Goal: Task Accomplishment & Management: Manage account settings

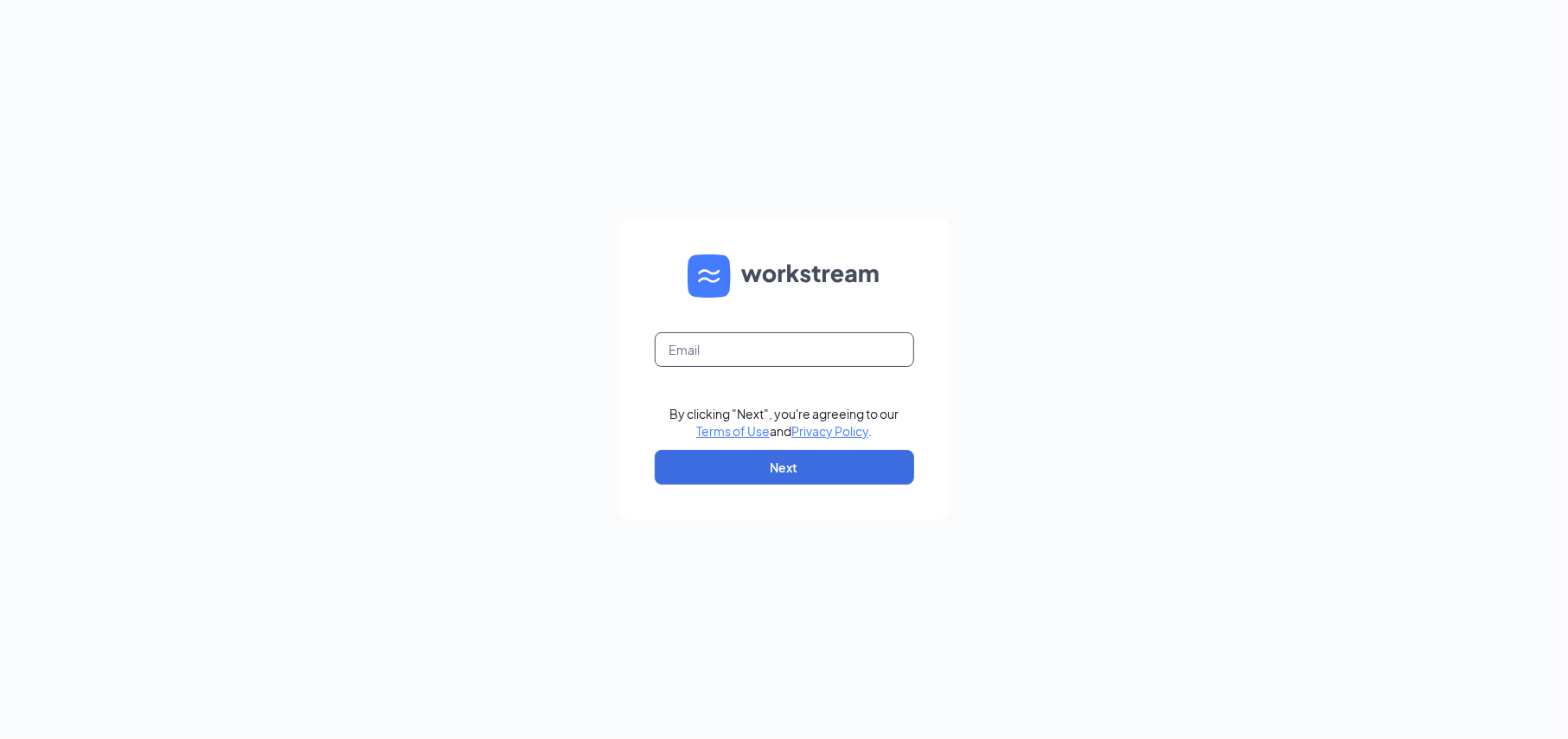
click at [683, 349] on input "text" at bounding box center [785, 349] width 260 height 35
type input "[EMAIL_ADDRESS][DOMAIN_NAME]"
click at [846, 468] on button "Next" at bounding box center [785, 467] width 260 height 35
click at [760, 340] on input "text" at bounding box center [785, 349] width 260 height 35
type input "[EMAIL_ADDRESS][DOMAIN_NAME]"
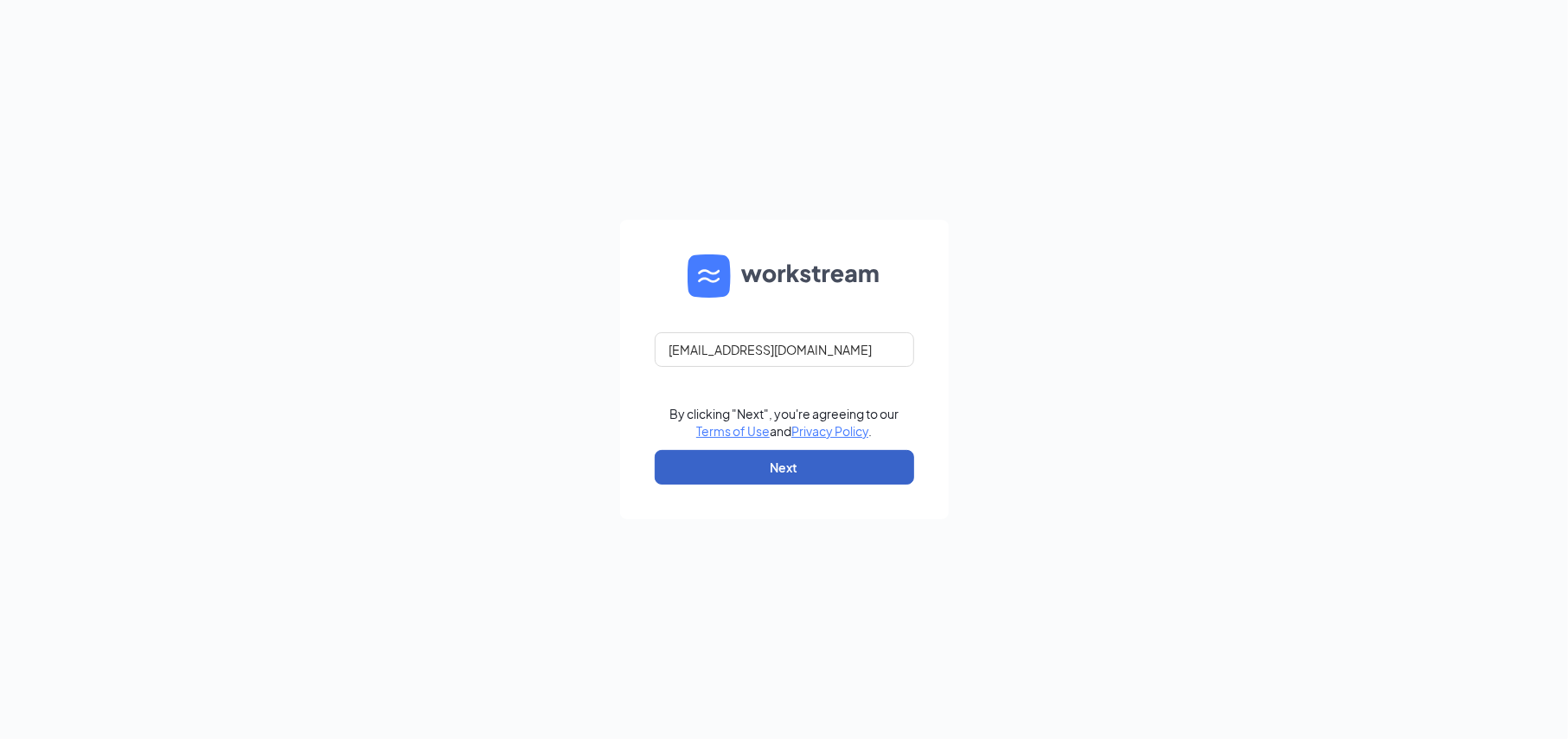
click at [842, 460] on button "Next" at bounding box center [785, 467] width 260 height 35
